Goal: Task Accomplishment & Management: Manage account settings

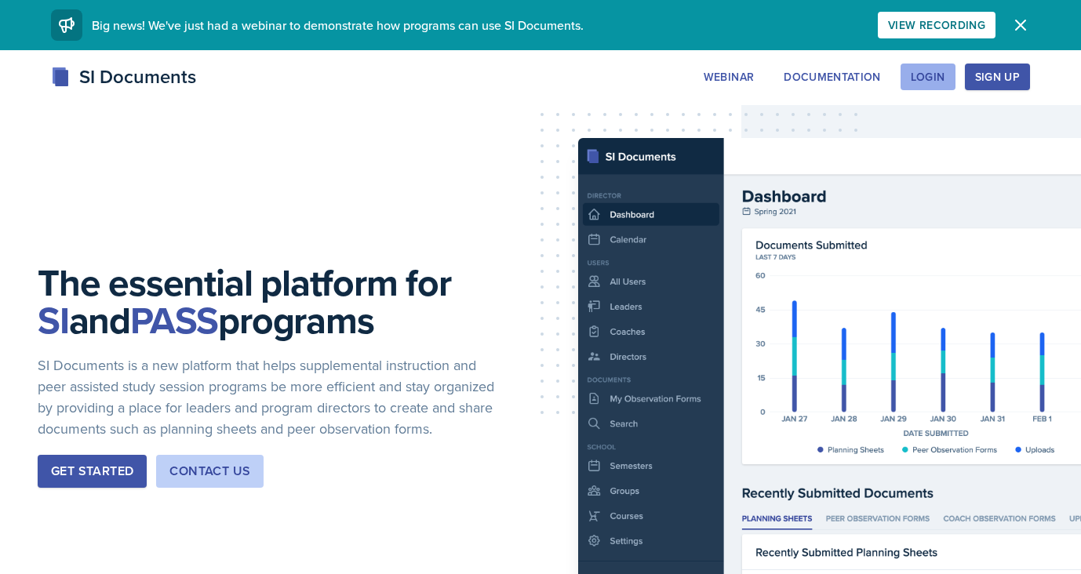
click at [922, 80] on div "Login" at bounding box center [928, 77] width 35 height 13
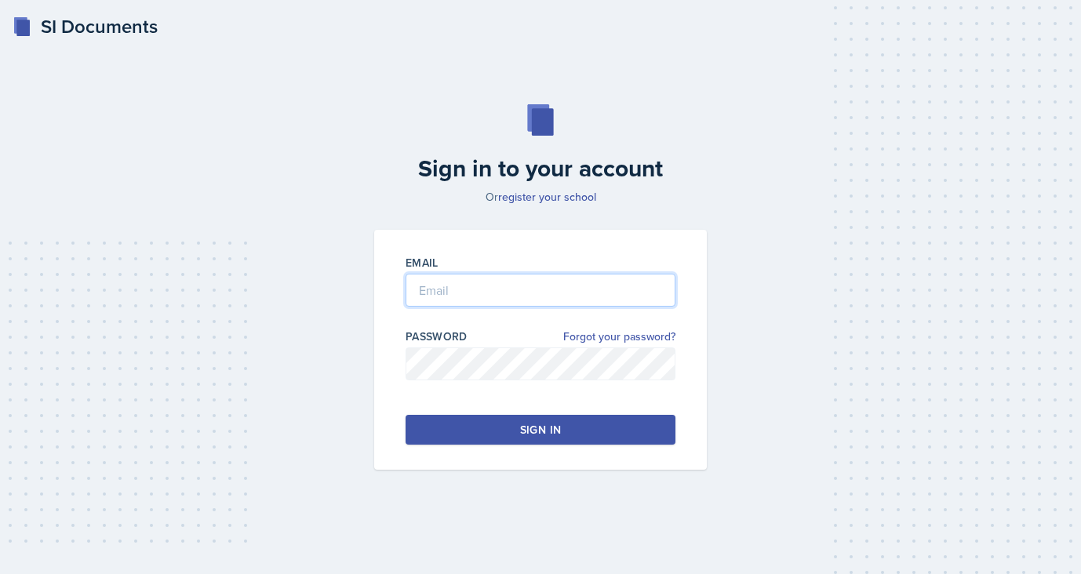
type input "[EMAIL_ADDRESS][DOMAIN_NAME]"
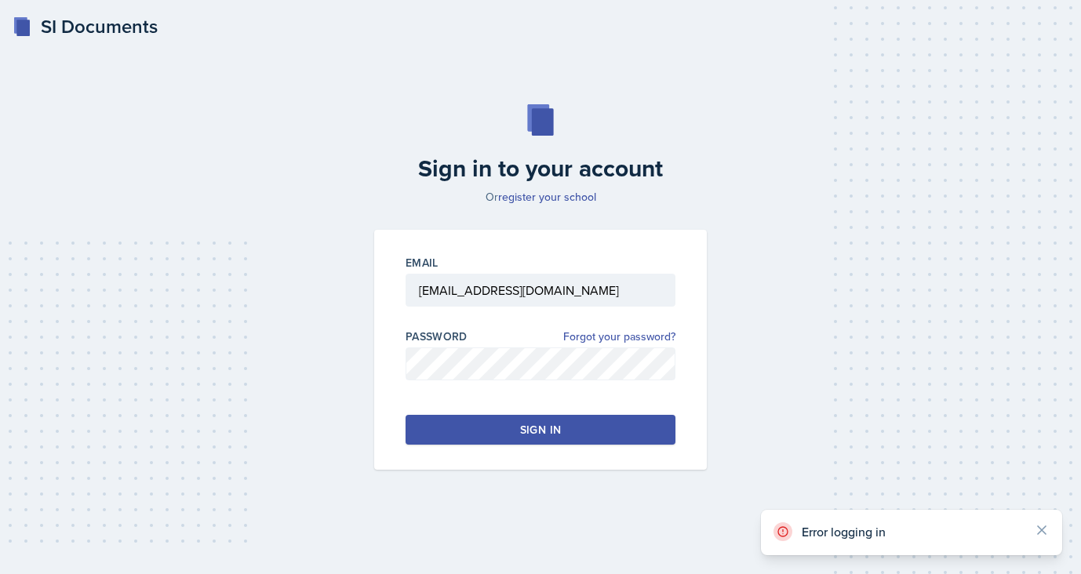
click at [570, 434] on button "Sign in" at bounding box center [541, 430] width 270 height 30
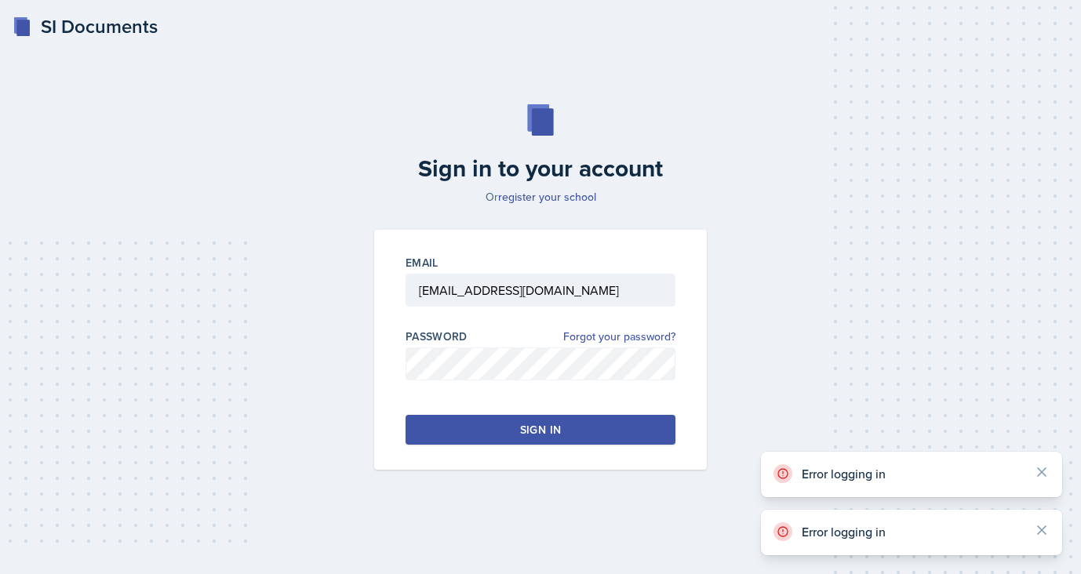
click at [570, 434] on button "Sign in" at bounding box center [541, 430] width 270 height 30
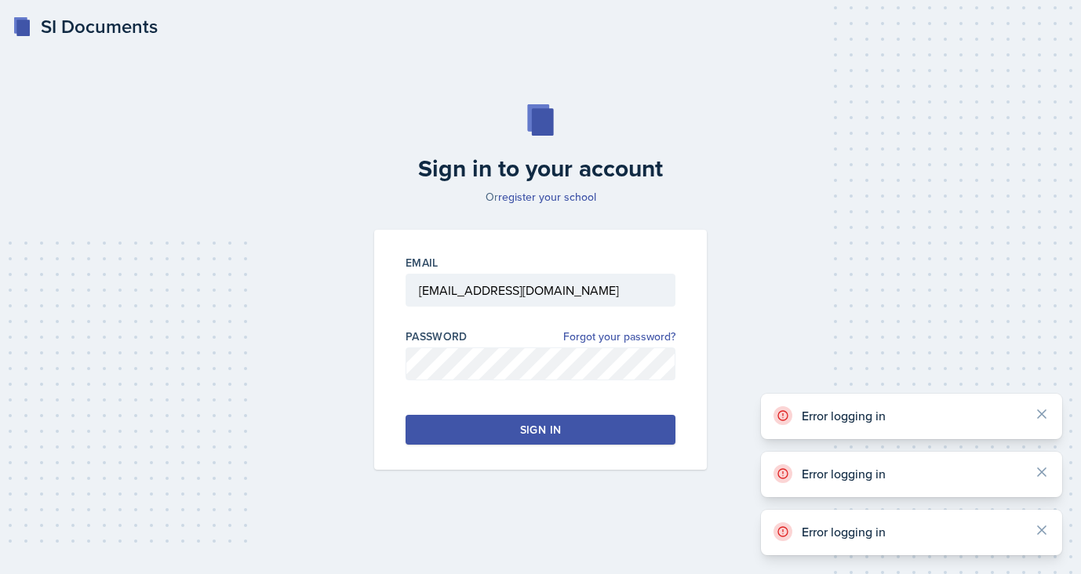
click at [570, 434] on button "Sign in" at bounding box center [541, 430] width 270 height 30
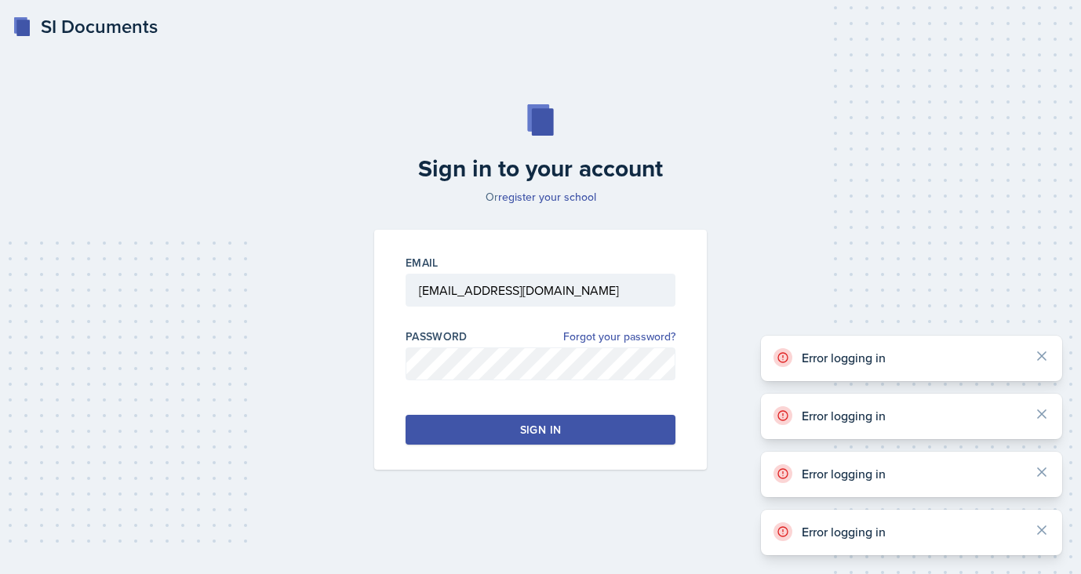
click at [570, 434] on button "Sign in" at bounding box center [541, 430] width 270 height 30
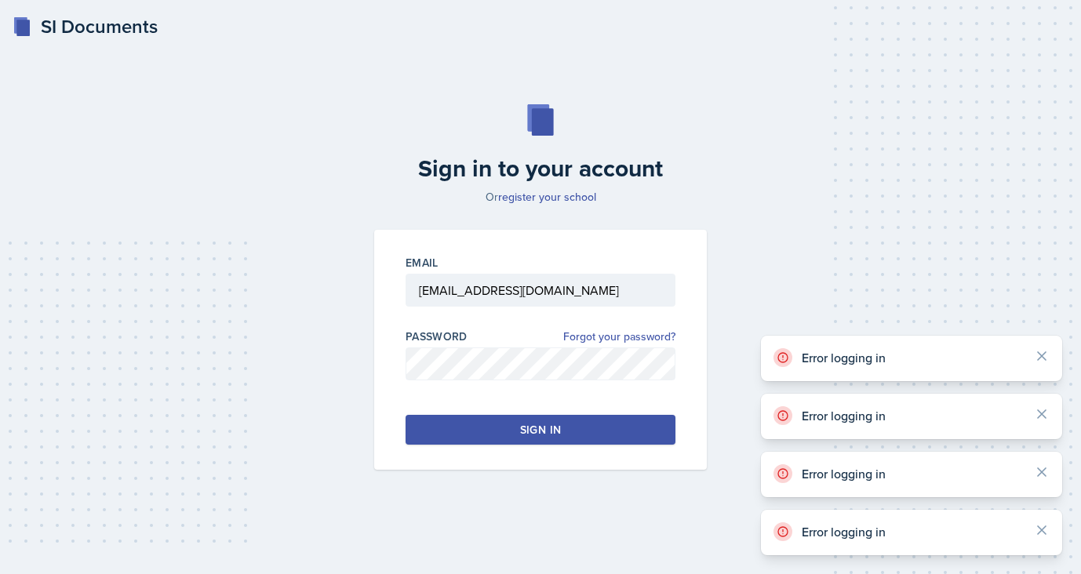
click at [570, 434] on button "Sign in" at bounding box center [541, 430] width 270 height 30
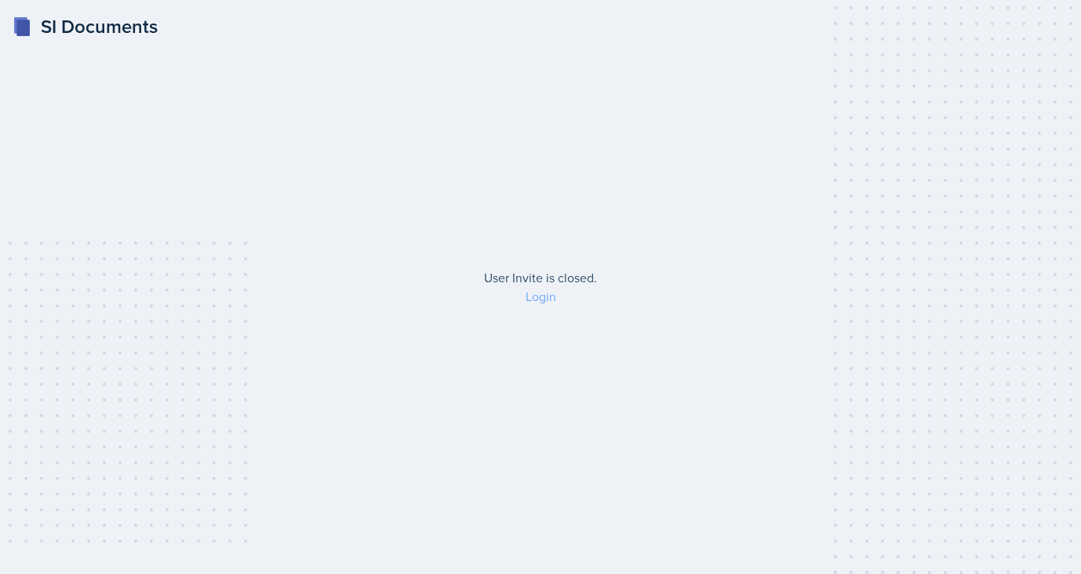
click at [537, 302] on link "Login" at bounding box center [541, 296] width 31 height 17
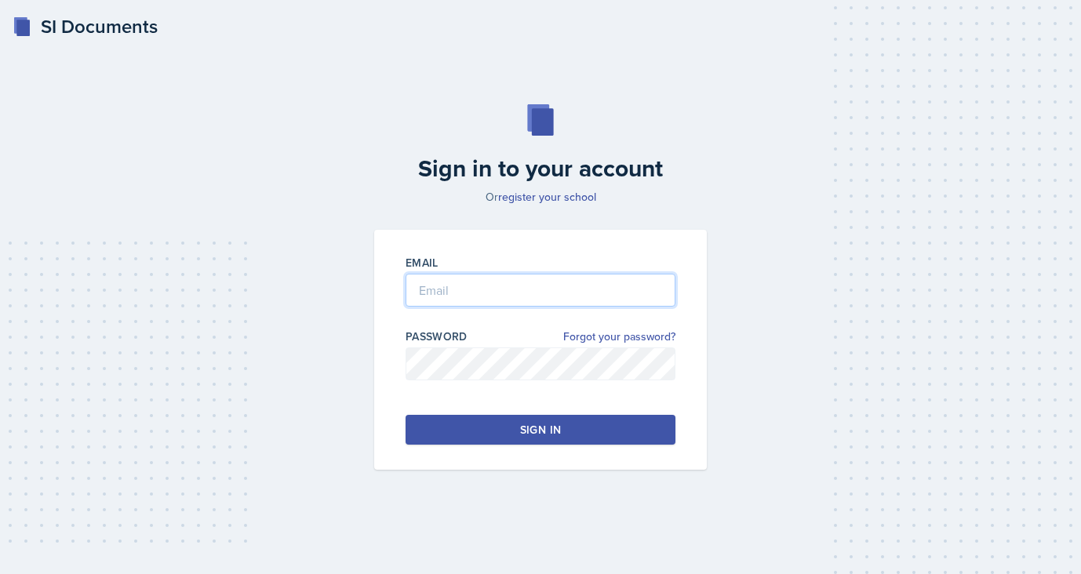
type input "[EMAIL_ADDRESS][DOMAIN_NAME]"
click at [497, 430] on button "Sign in" at bounding box center [541, 430] width 270 height 30
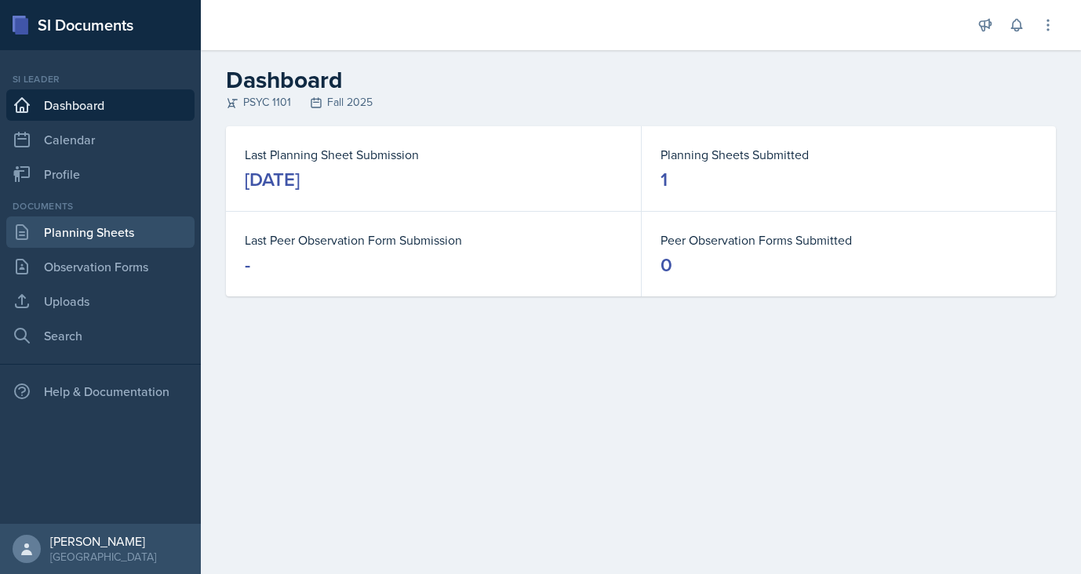
click at [63, 234] on link "Planning Sheets" at bounding box center [100, 232] width 188 height 31
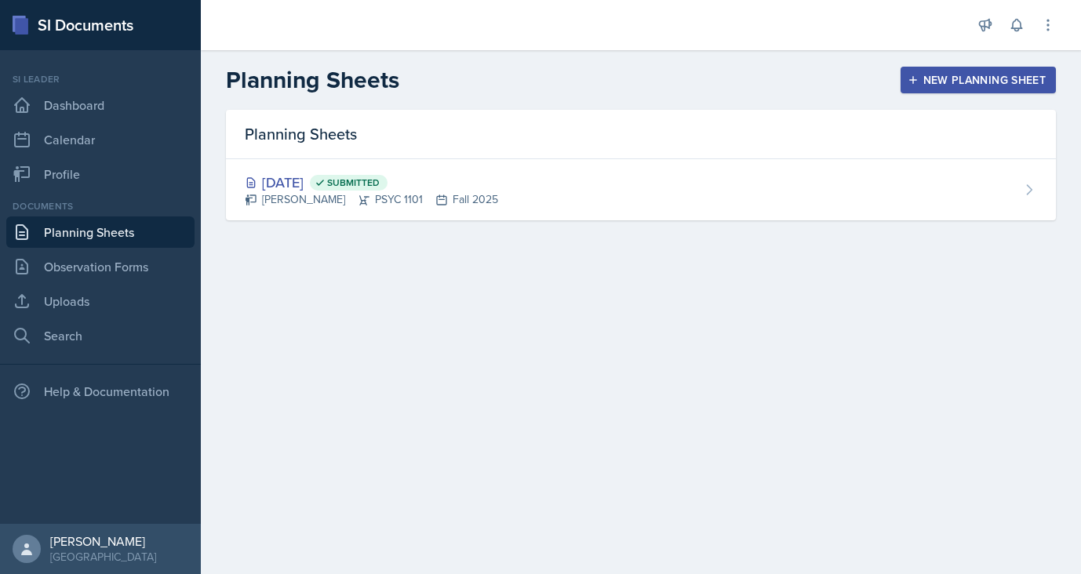
click at [972, 84] on div "New Planning Sheet" at bounding box center [978, 80] width 135 height 13
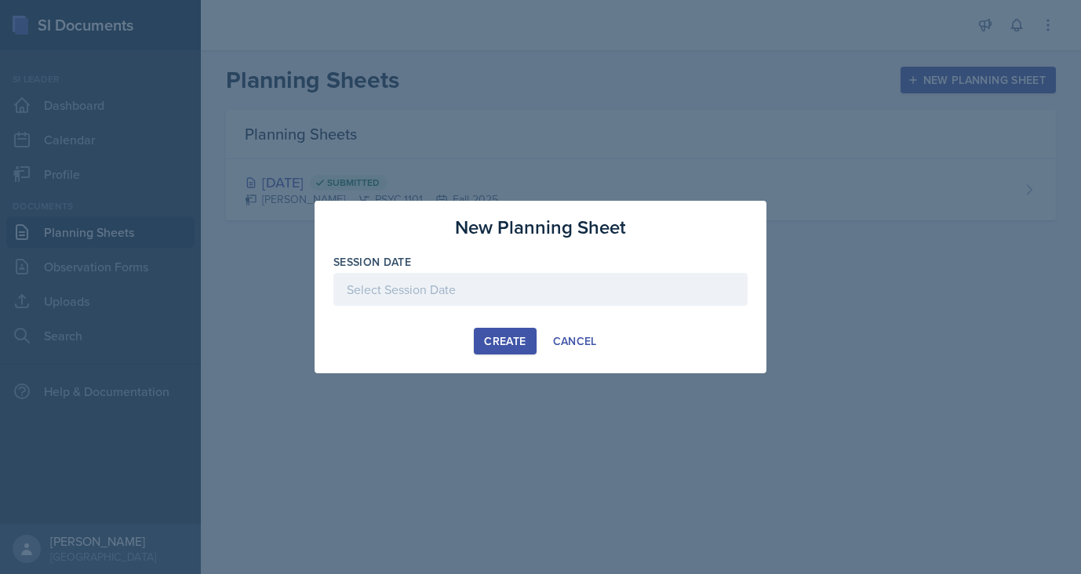
click at [439, 291] on div at bounding box center [540, 289] width 414 height 33
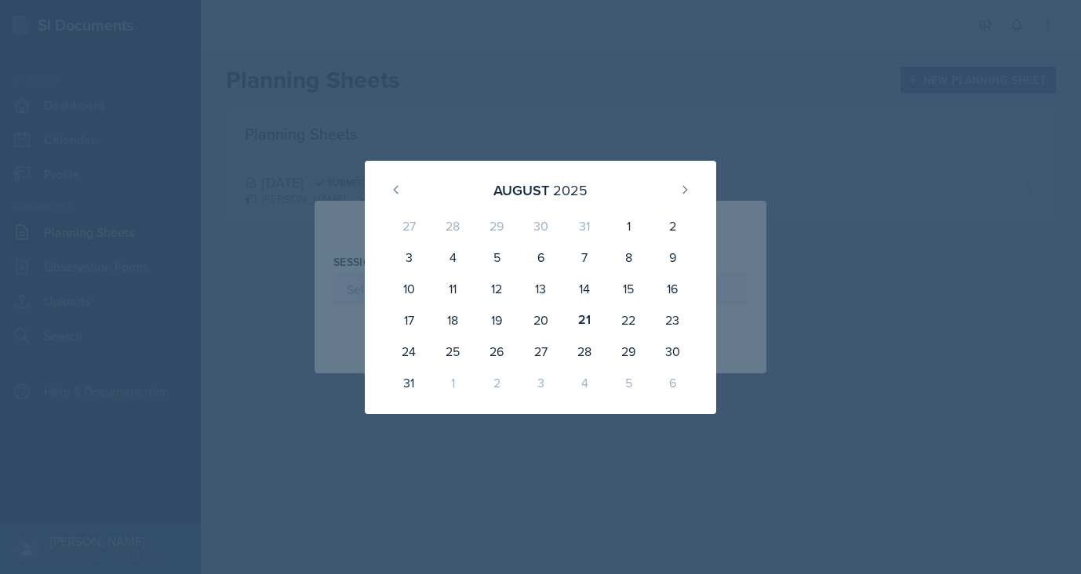
click at [865, 166] on div at bounding box center [540, 287] width 1081 height 574
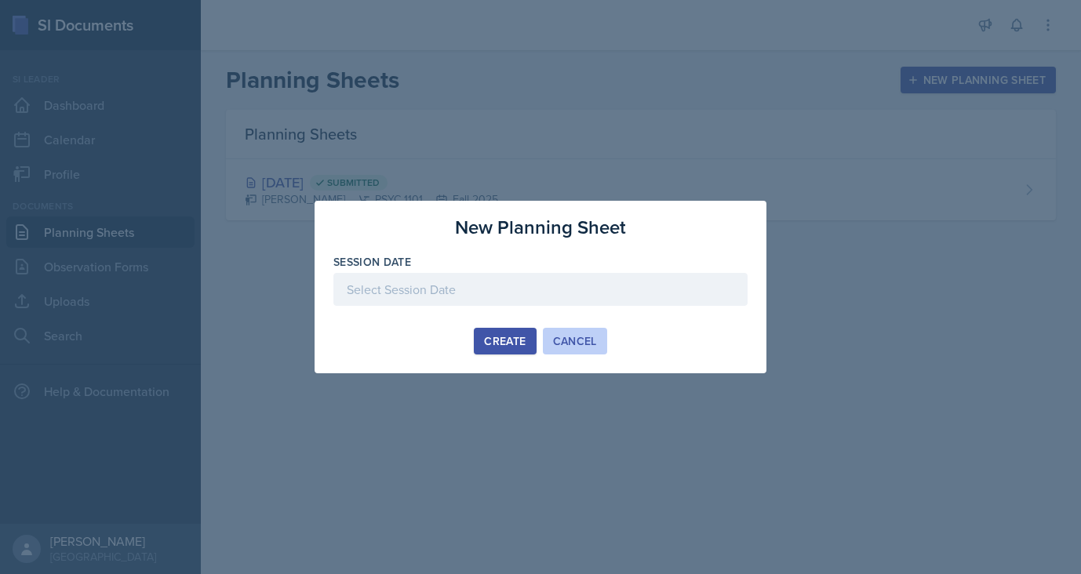
click at [579, 349] on button "Cancel" at bounding box center [575, 341] width 64 height 27
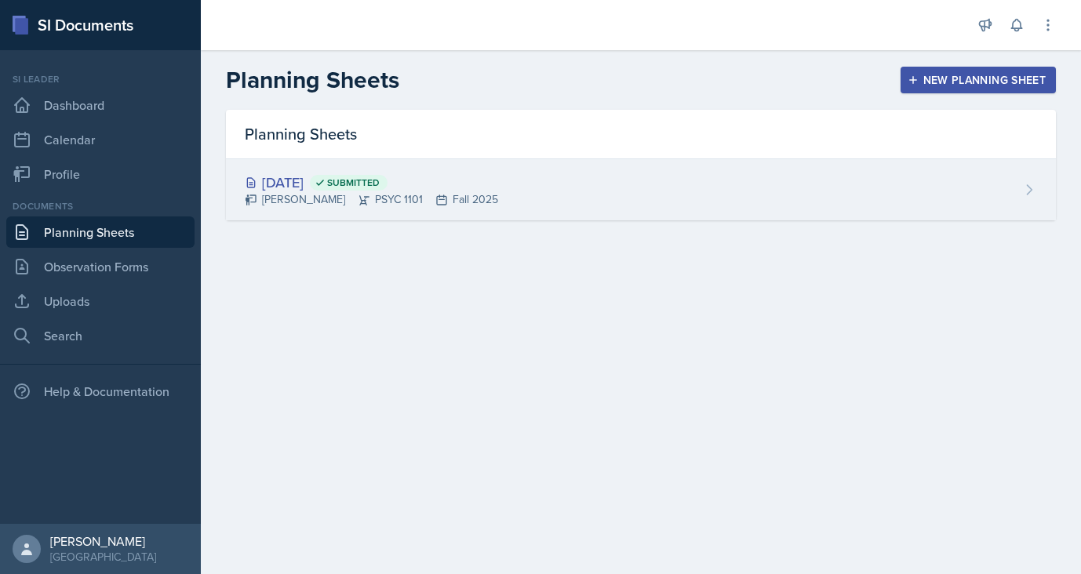
click at [407, 162] on div "Aug 15th, 2025 Submitted Audrianna Kisley PSYC 1101 Fall 2025" at bounding box center [641, 189] width 830 height 61
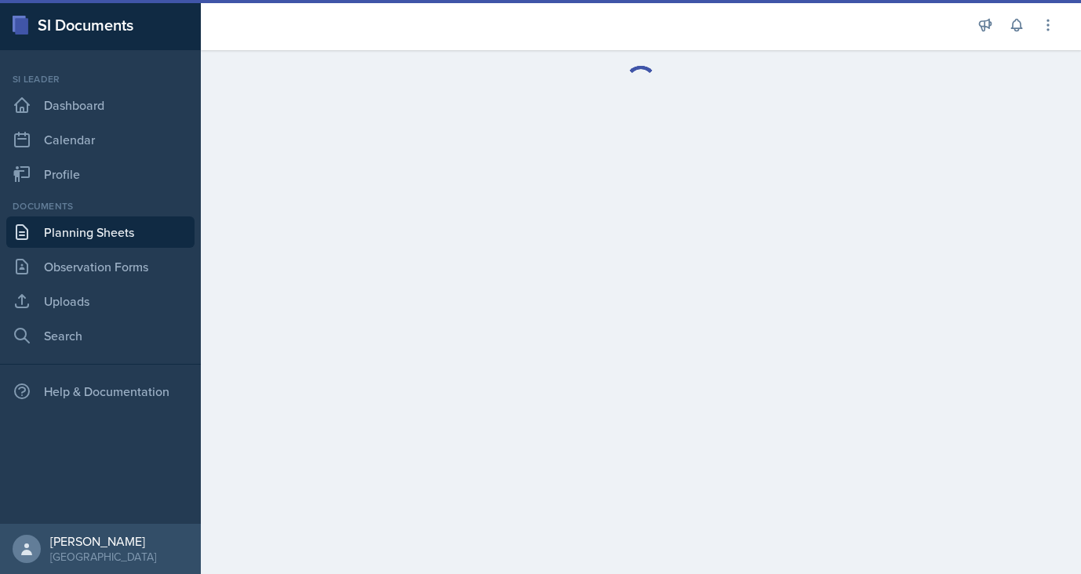
click at [407, 170] on main at bounding box center [641, 312] width 880 height 524
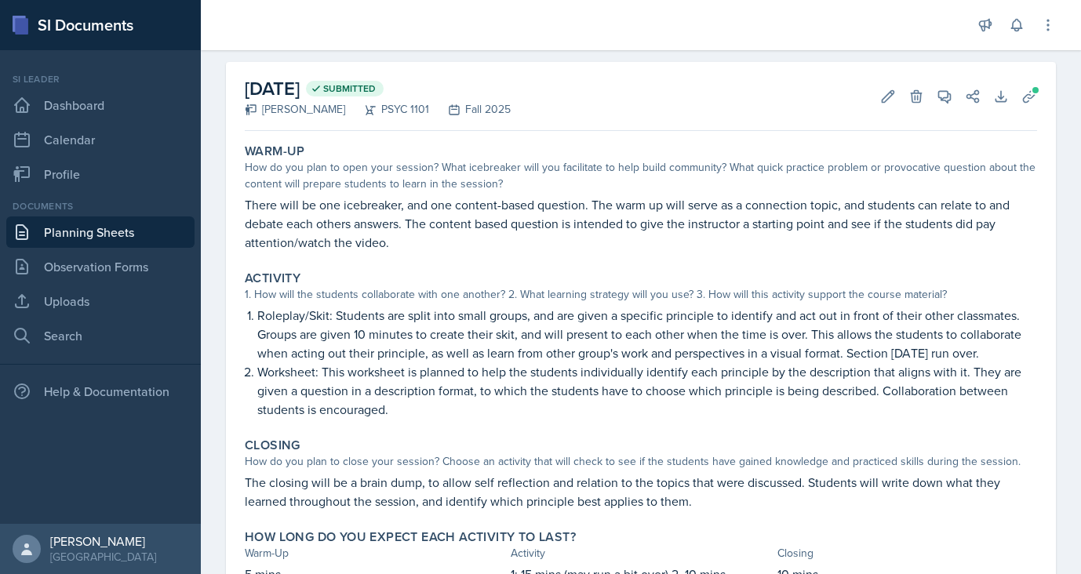
scroll to position [66, 0]
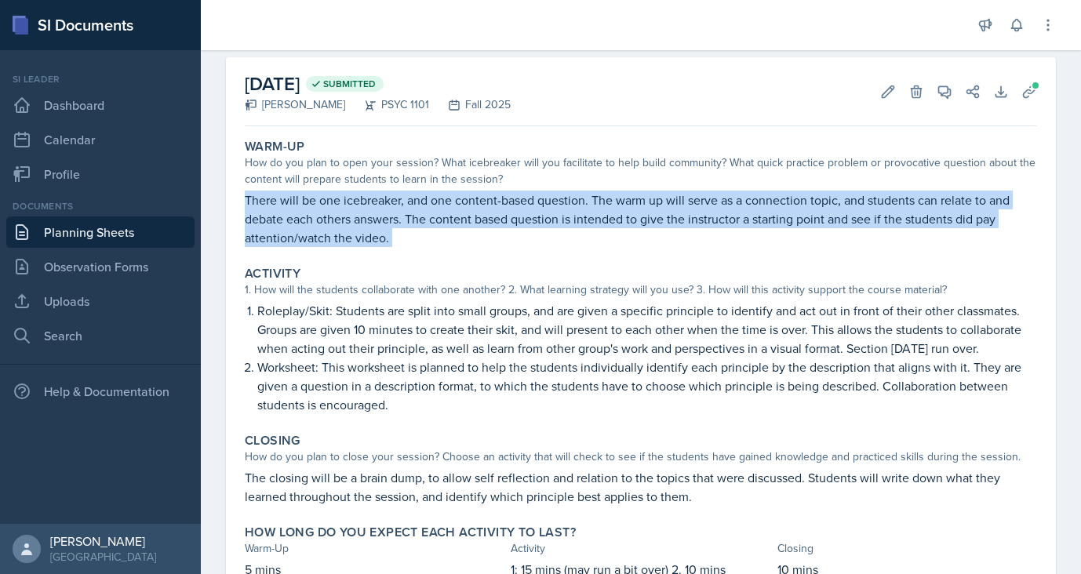
drag, startPoint x: 246, startPoint y: 202, endPoint x: 416, endPoint y: 251, distance: 177.3
click at [417, 252] on div "Warm-Up How do you plan to open your session? What icebreaker will you facilita…" at bounding box center [640, 193] width 805 height 121
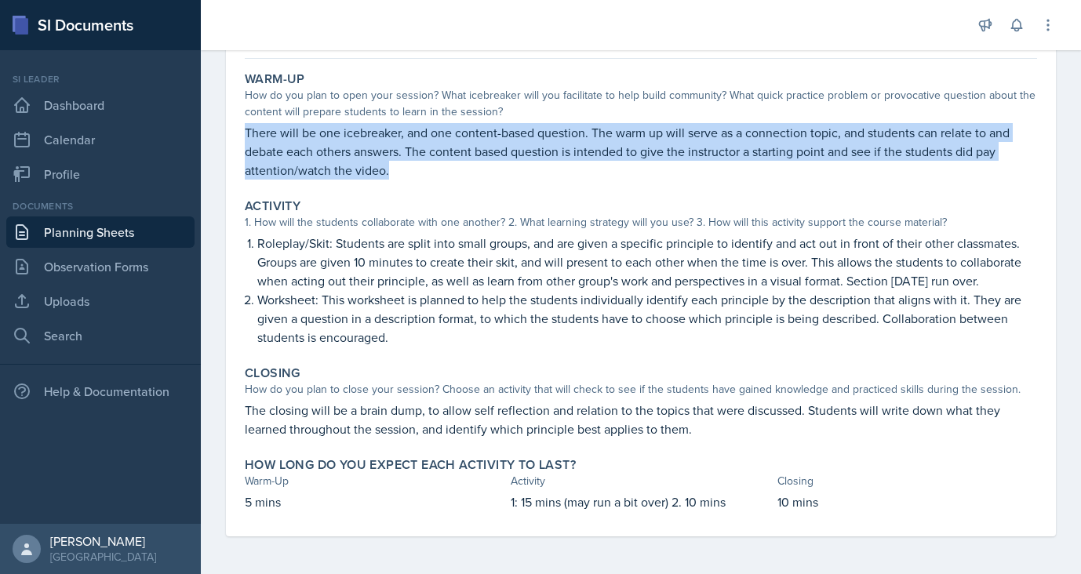
click at [402, 262] on p "Roleplay/Skit: Students are split into small groups, and are given a specific p…" at bounding box center [647, 262] width 780 height 56
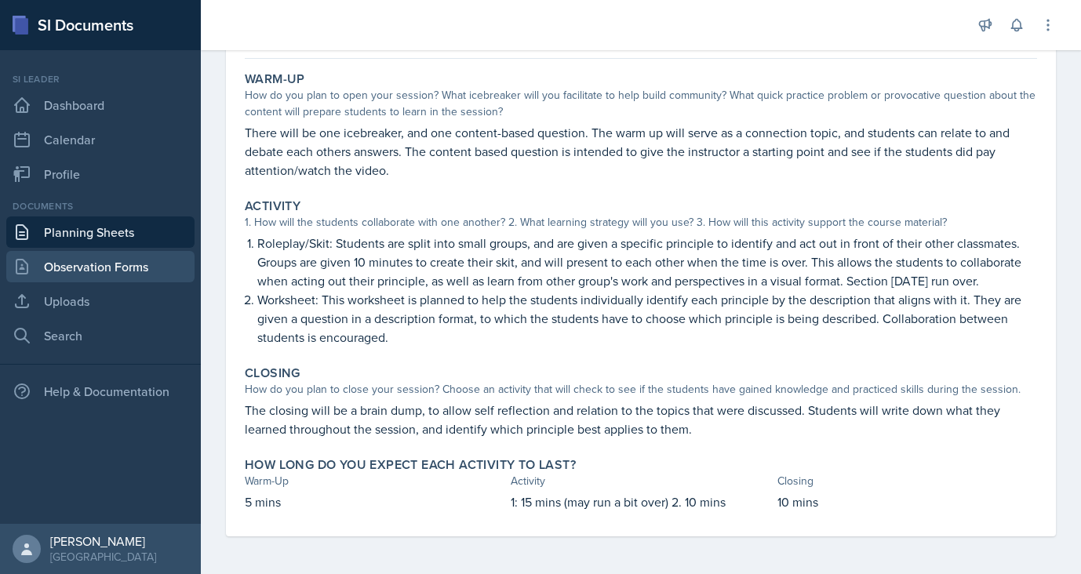
click at [125, 268] on link "Observation Forms" at bounding box center [100, 266] width 188 height 31
